Goal: Find specific page/section: Find specific page/section

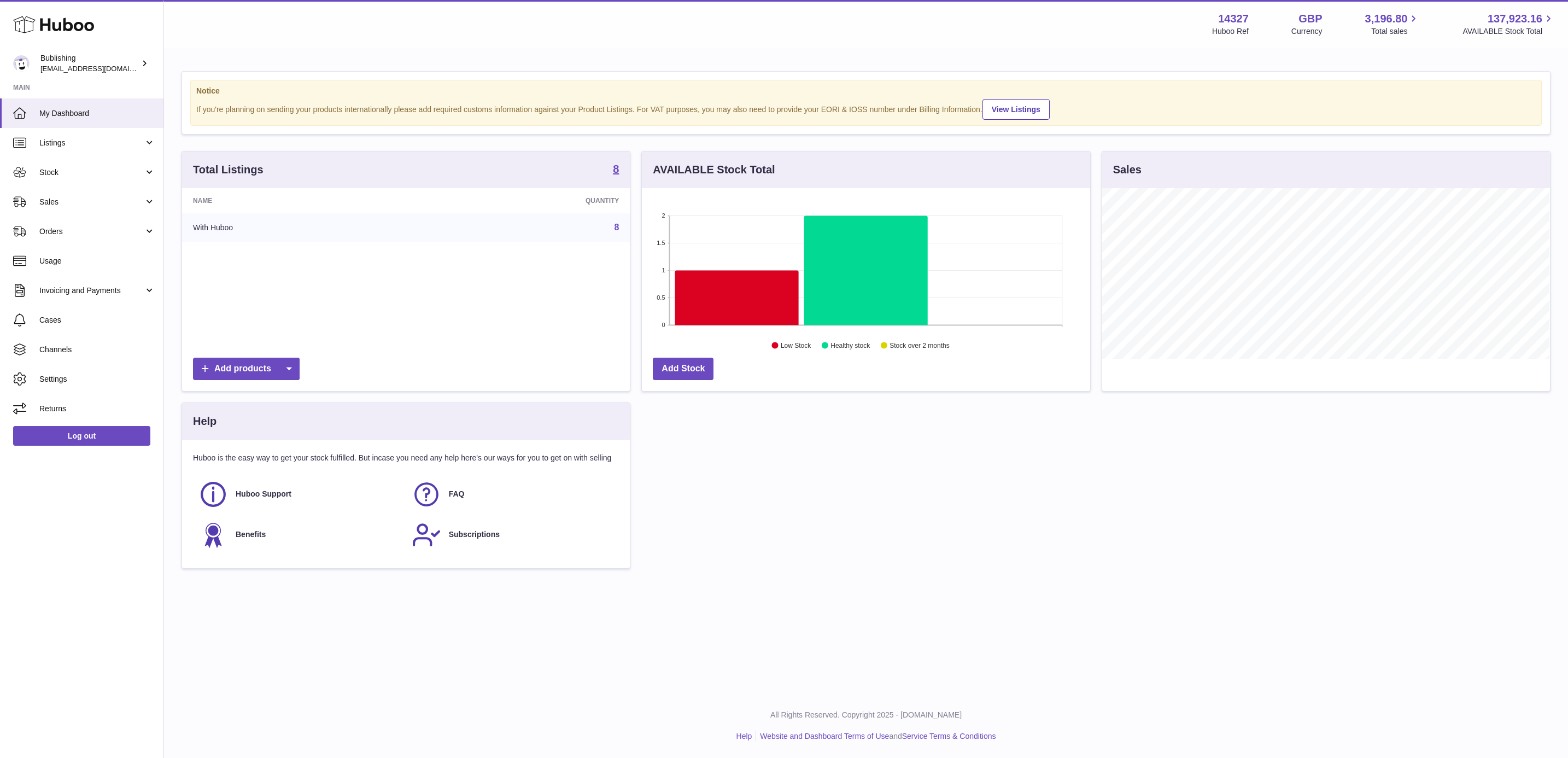
scroll to position [170, 447]
click at [87, 197] on span "Sales" at bounding box center [92, 202] width 105 height 10
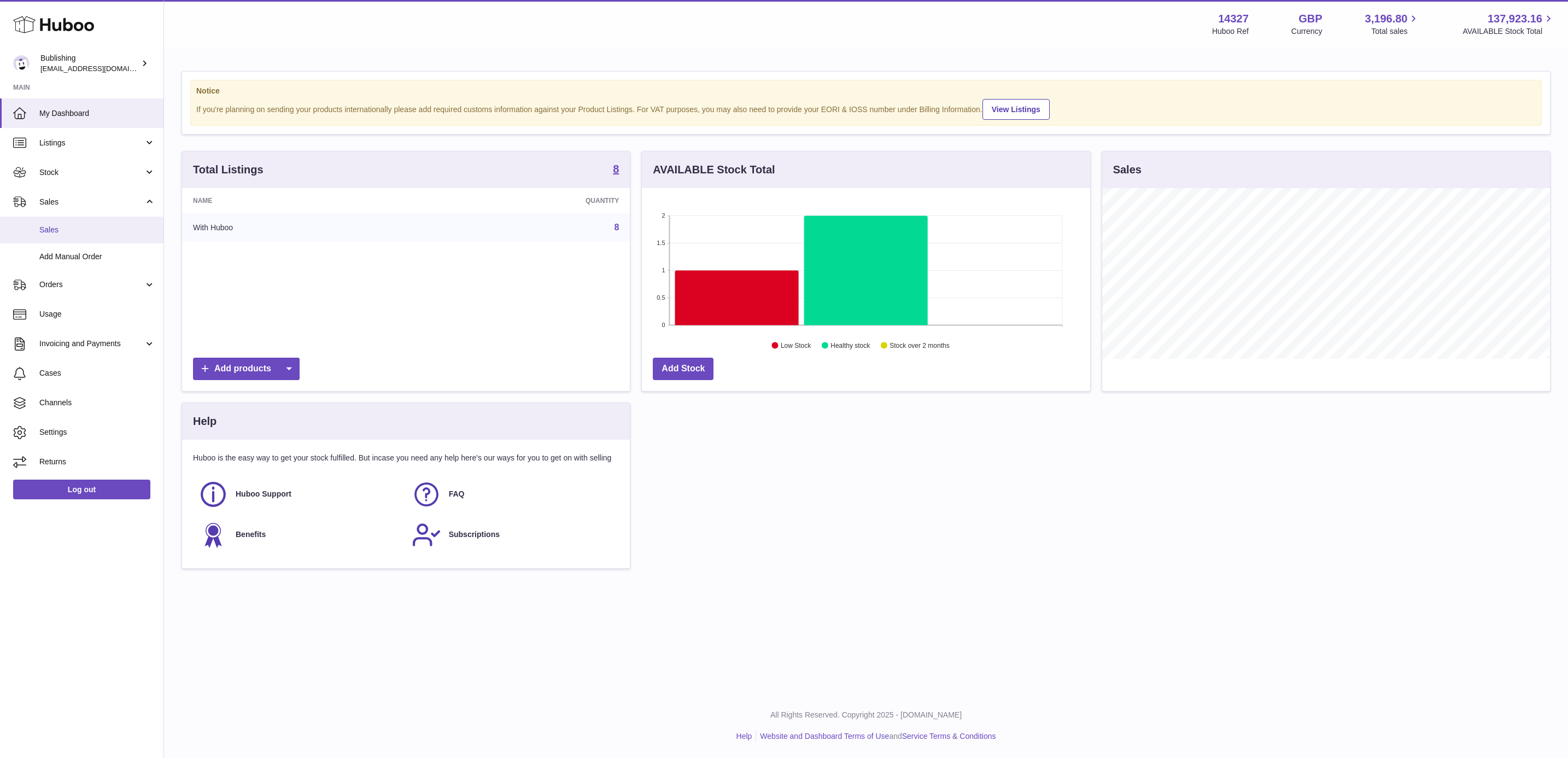
click at [92, 228] on span "Sales" at bounding box center [97, 230] width 116 height 10
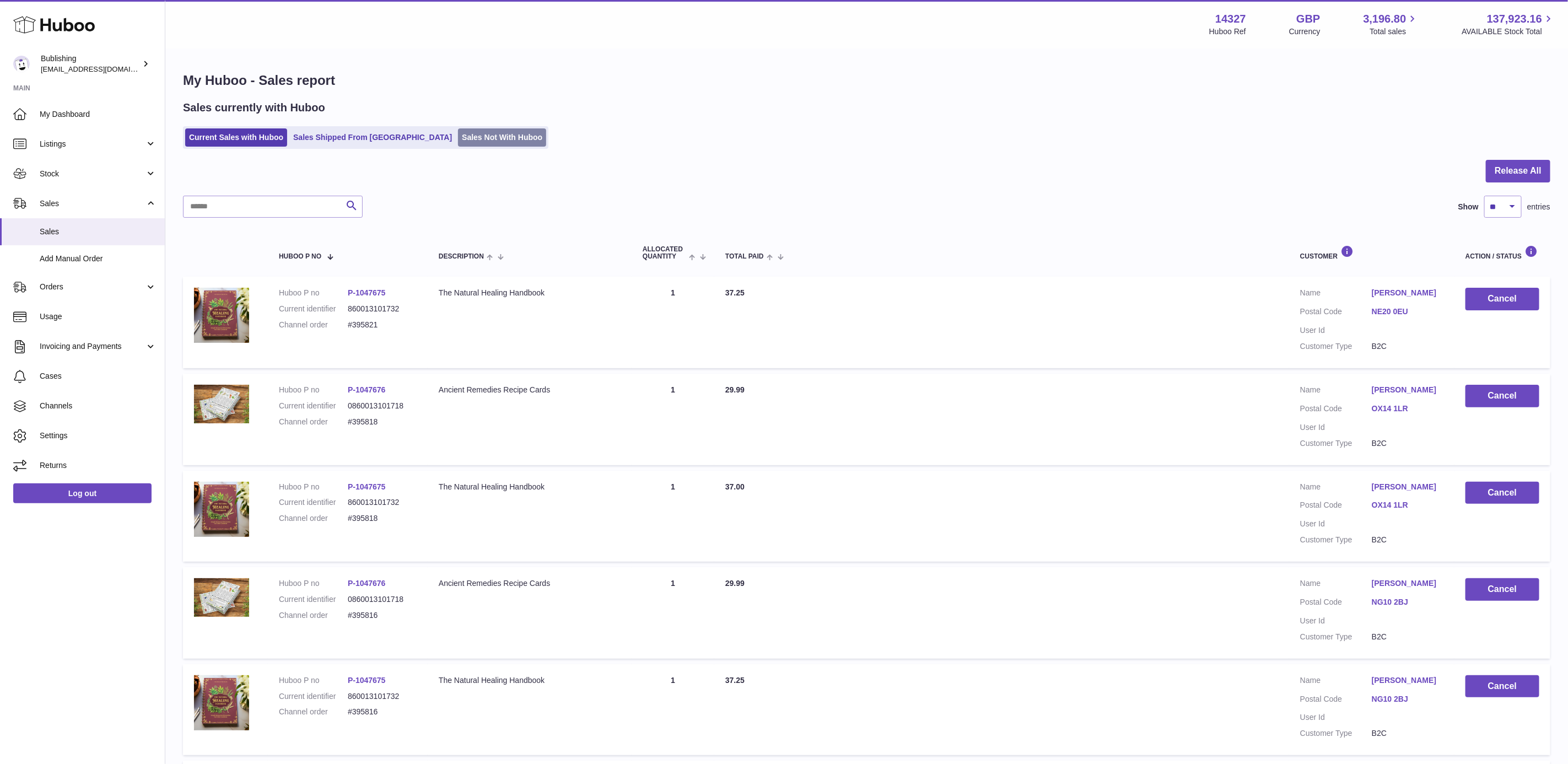
click at [458, 139] on link "Sales Not With Huboo" at bounding box center [502, 137] width 88 height 18
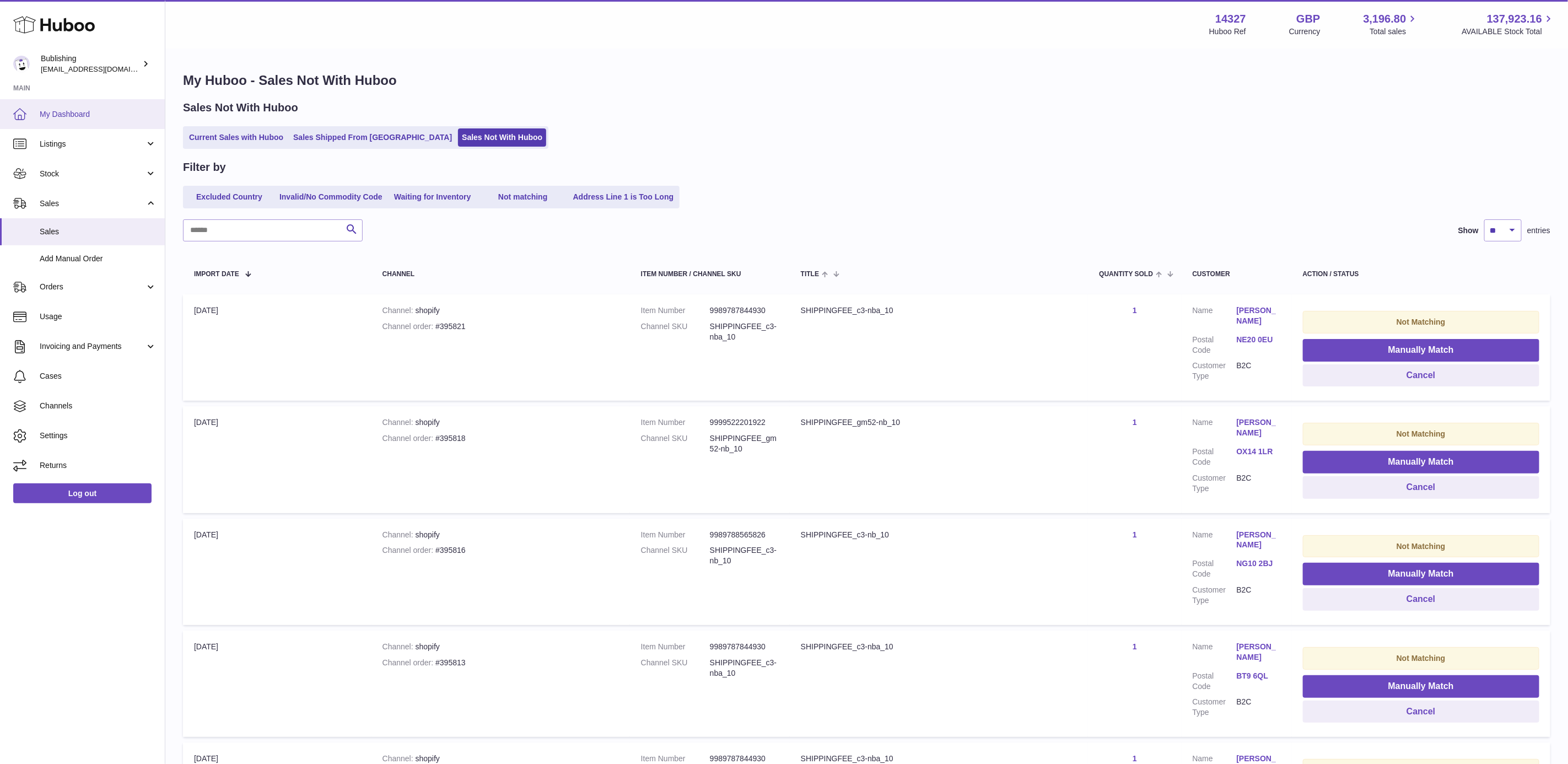
click at [71, 119] on span "My Dashboard" at bounding box center [98, 114] width 117 height 10
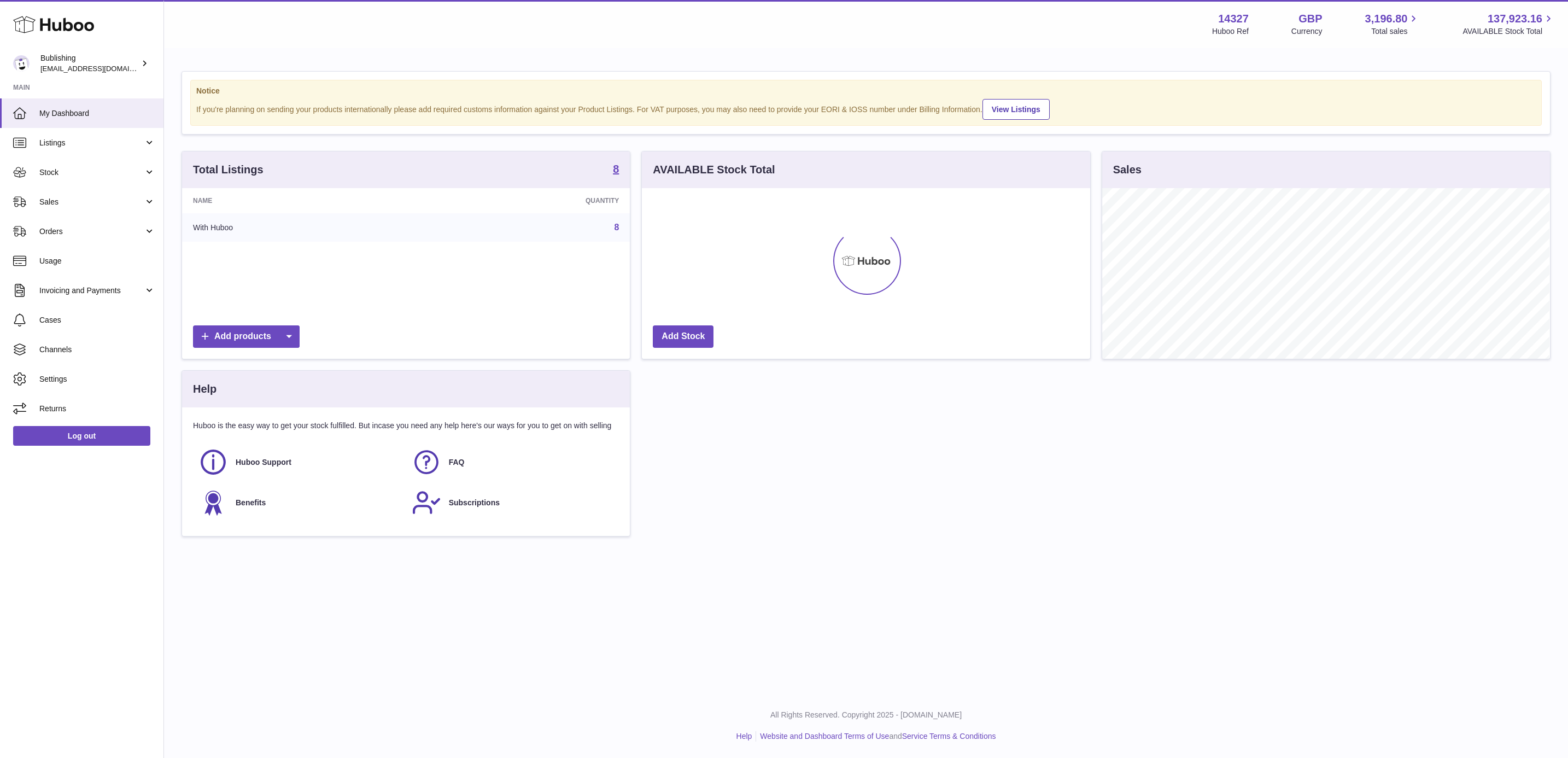
scroll to position [170, 447]
